Goal: Check status: Check status

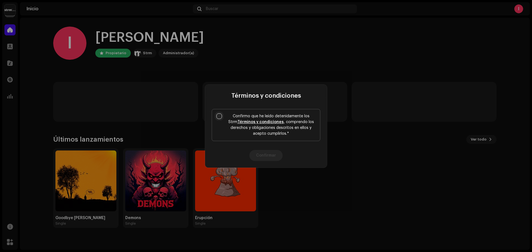
click at [220, 114] on input "Confirmo que he leído detenidamente los Strm Términos y condiciones , comprendo…" at bounding box center [219, 117] width 6 height 6
checkbox input "true"
click at [273, 156] on button "Confirmar" at bounding box center [265, 155] width 33 height 11
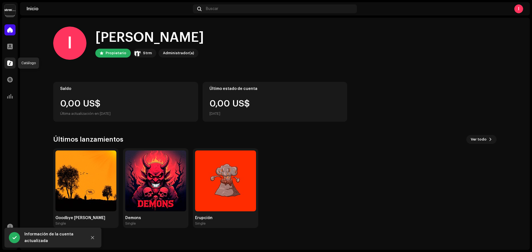
click at [11, 62] on span at bounding box center [10, 63] width 6 height 4
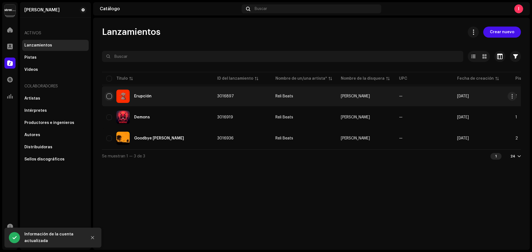
click at [108, 97] on input "checkbox" at bounding box center [109, 97] width 6 height 6
checkbox input "true"
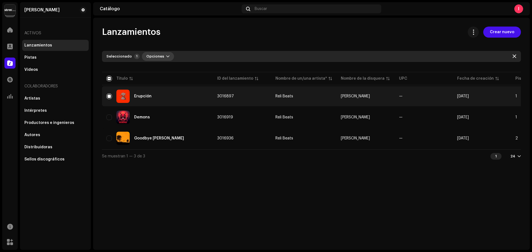
click at [152, 58] on span "Opciones" at bounding box center [155, 56] width 18 height 11
click at [251, 40] on div "Lanzamientos Crear nuevo Seleccionado 1 Opciones Filtros Estado de distribución…" at bounding box center [311, 95] width 437 height 136
click at [476, 34] on span at bounding box center [473, 32] width 5 height 4
click at [357, 31] on div "Lanzamientos Crear nuevo" at bounding box center [311, 32] width 419 height 11
click at [507, 99] on td "[DATE]" at bounding box center [482, 96] width 58 height 20
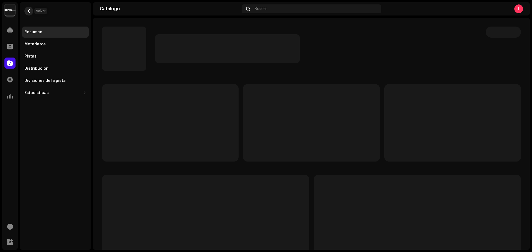
click at [30, 13] on span "button" at bounding box center [29, 11] width 4 height 4
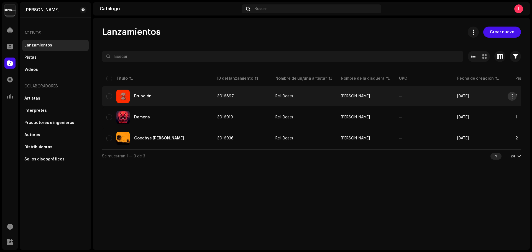
click at [513, 97] on span "button" at bounding box center [512, 96] width 4 height 4
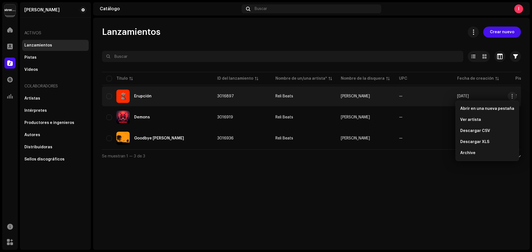
click at [370, 92] on td "[PERSON_NAME]" at bounding box center [365, 96] width 58 height 20
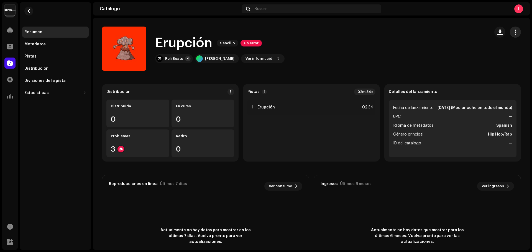
click at [513, 34] on span "button" at bounding box center [515, 32] width 5 height 4
click at [473, 57] on div "Editar" at bounding box center [487, 57] width 52 height 4
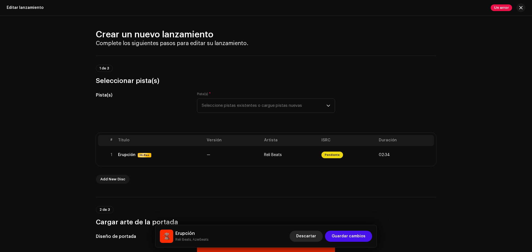
click at [315, 235] on span "Descartar" at bounding box center [306, 236] width 20 height 11
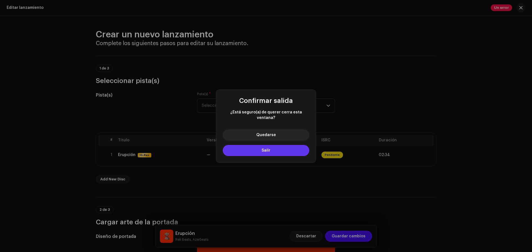
click at [271, 148] on button "Salir" at bounding box center [266, 150] width 86 height 11
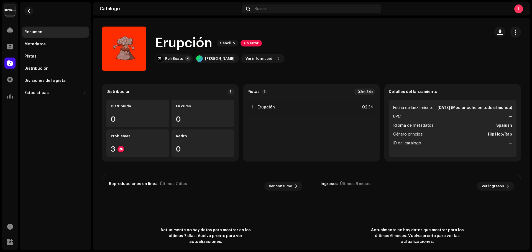
click at [73, 63] on div "Resumen Metadatos Pistas Distribución Divisiones de la pista Estadísticas Consu…" at bounding box center [55, 63] width 67 height 72
click at [68, 66] on div "Distribución" at bounding box center [55, 68] width 67 height 11
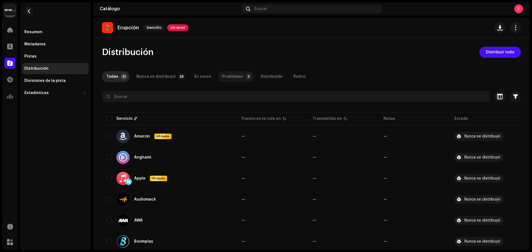
click at [232, 77] on div "Problemas" at bounding box center [232, 76] width 21 height 11
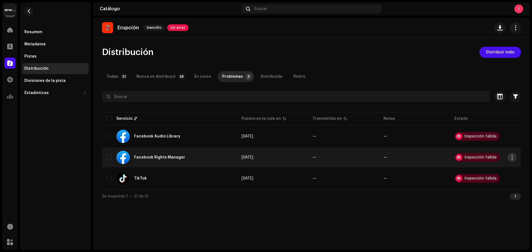
click at [512, 160] on button "button" at bounding box center [512, 157] width 9 height 9
click at [513, 157] on span "button" at bounding box center [512, 157] width 4 height 4
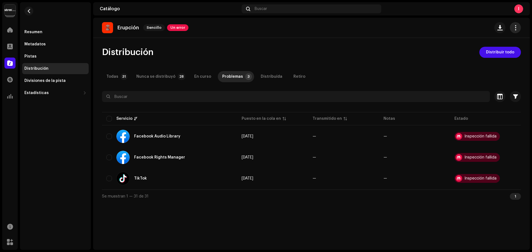
click at [515, 30] on span "button" at bounding box center [515, 27] width 5 height 4
click at [61, 34] on div "Resumen" at bounding box center [55, 32] width 62 height 4
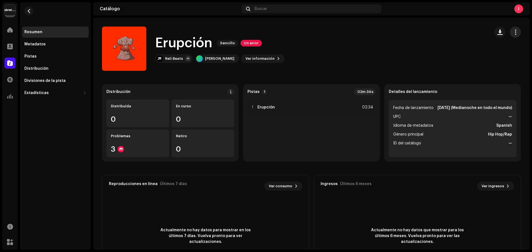
click at [513, 32] on span "button" at bounding box center [515, 32] width 5 height 4
click at [359, 41] on div "Erupción Sencillo Un error Reli Beats +1 [PERSON_NAME] información" at bounding box center [294, 49] width 384 height 44
click at [12, 96] on span at bounding box center [10, 96] width 6 height 4
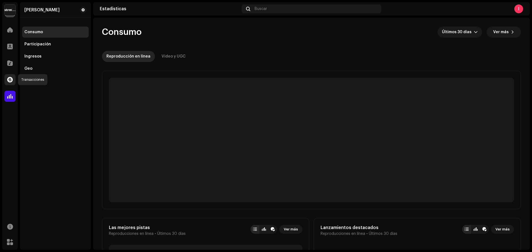
click at [12, 78] on span at bounding box center [10, 80] width 6 height 4
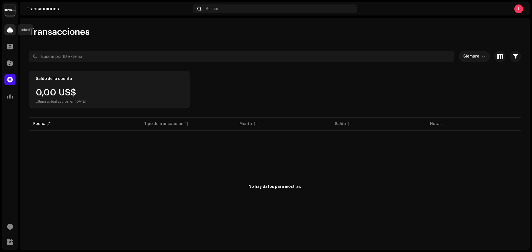
click at [11, 31] on span at bounding box center [10, 30] width 6 height 4
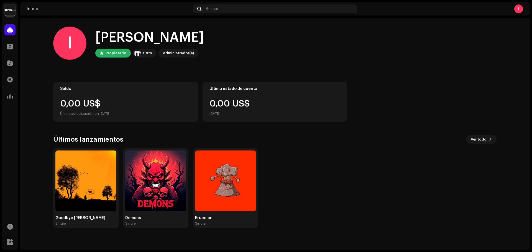
click at [14, 10] on img at bounding box center [9, 9] width 11 height 11
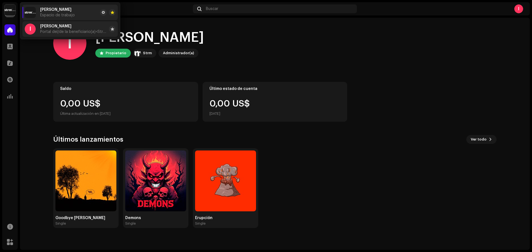
click at [80, 28] on div "[PERSON_NAME] del/de la beneficiario(a) <Strm>" at bounding box center [73, 29] width 67 height 10
